Goal: Task Accomplishment & Management: Complete application form

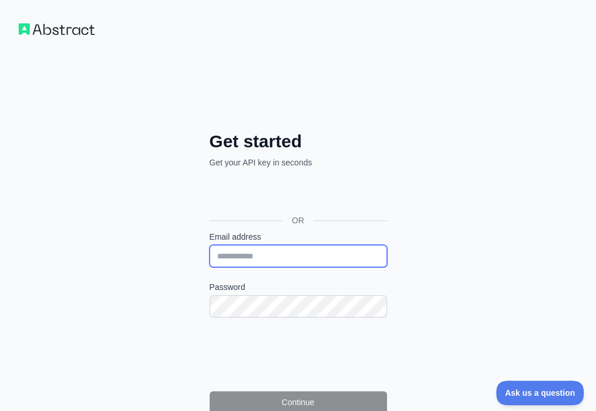
click at [210, 245] on input "Email address" at bounding box center [299, 256] width 178 height 22
paste input "**********"
type input "**********"
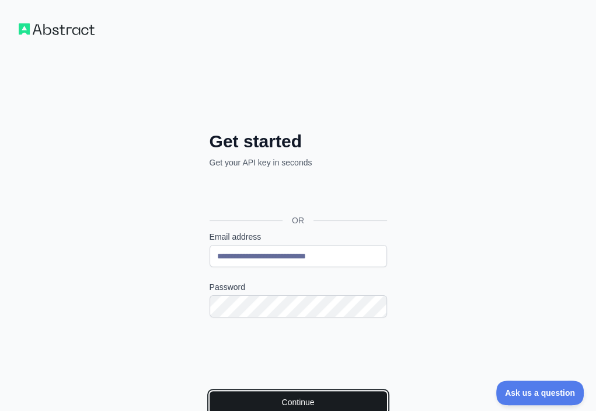
click at [210, 391] on button "Continue" at bounding box center [299, 402] width 178 height 22
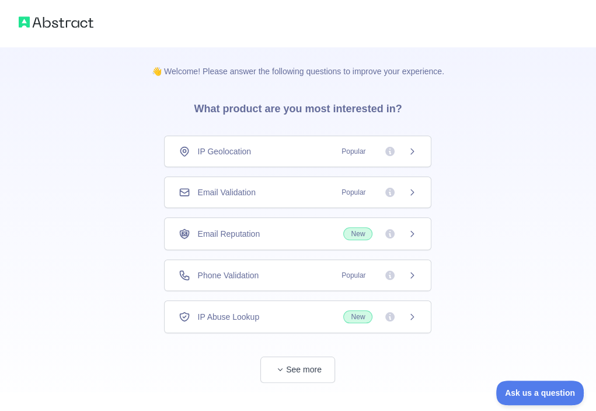
click at [295, 197] on div "Email Validation Popular" at bounding box center [298, 192] width 238 height 12
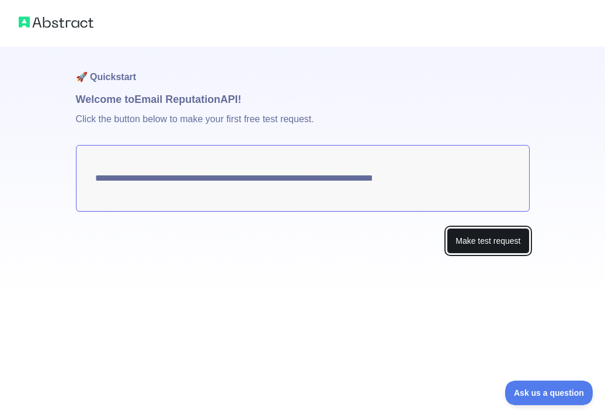
click at [485, 241] on button "Make test request" at bounding box center [488, 241] width 82 height 26
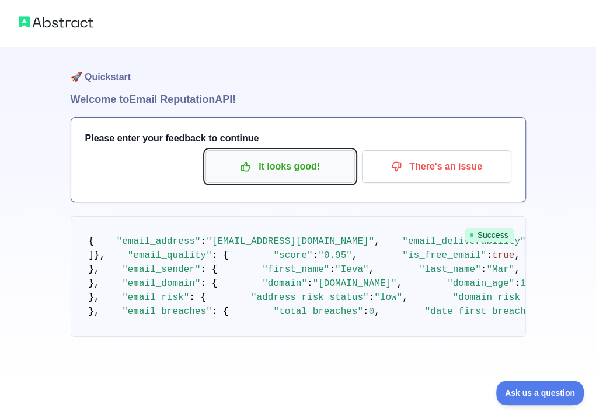
click at [325, 175] on p "It looks good!" at bounding box center [280, 167] width 132 height 20
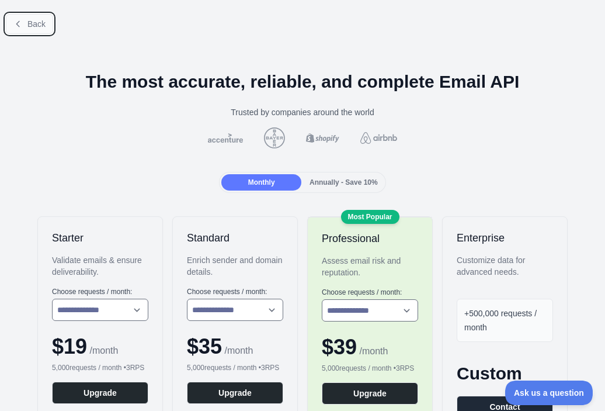
click at [42, 26] on span "Back" at bounding box center [36, 23] width 18 height 9
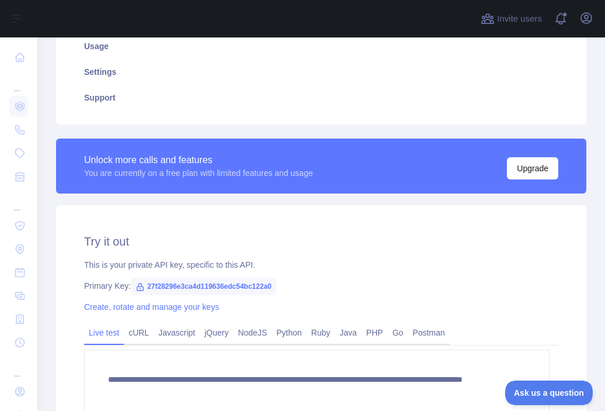
scroll to position [234, 0]
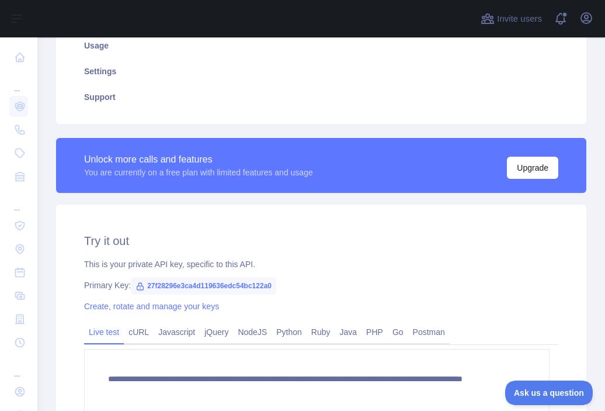
click at [259, 290] on span "27f28296e3ca4d119636edc54bc122a0" at bounding box center [203, 286] width 145 height 18
copy span "27f28296e3ca4d119636edc54bc122a0"
